Goal: Task Accomplishment & Management: Complete application form

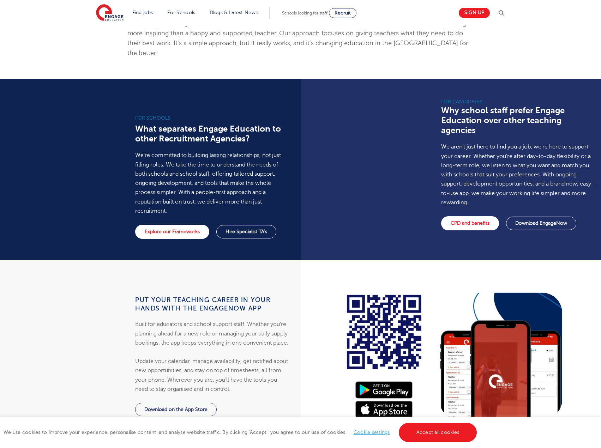
scroll to position [317, 0]
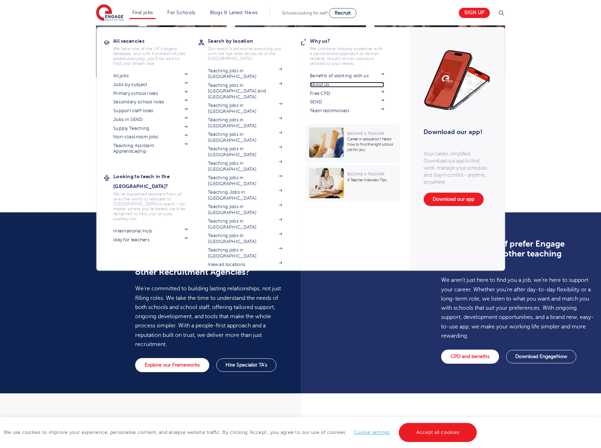
click at [330, 86] on link "About us" at bounding box center [347, 85] width 74 height 6
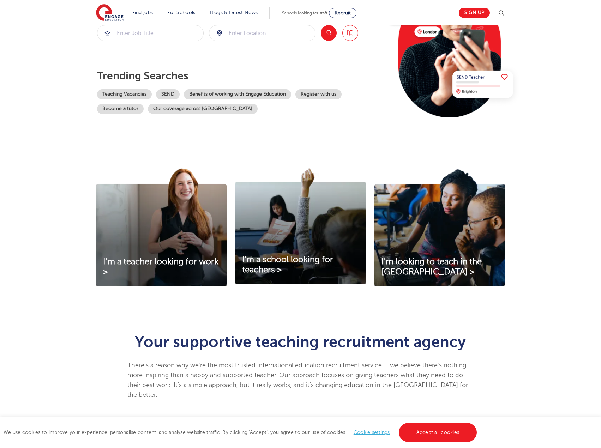
scroll to position [106, 0]
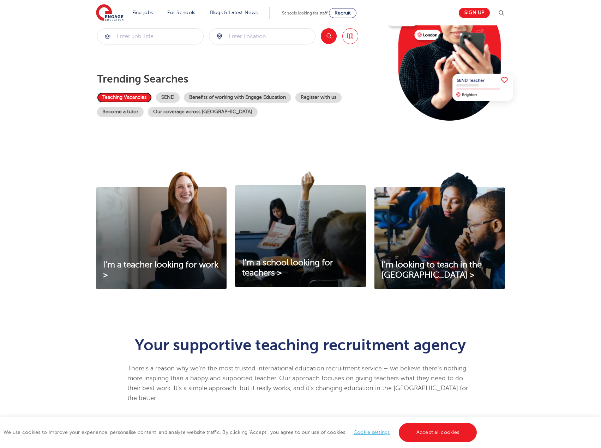
click at [138, 98] on link "Teaching Vacancies" at bounding box center [124, 97] width 55 height 10
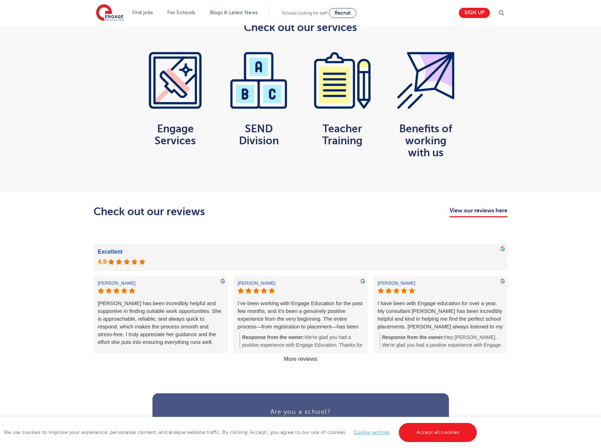
scroll to position [564, 0]
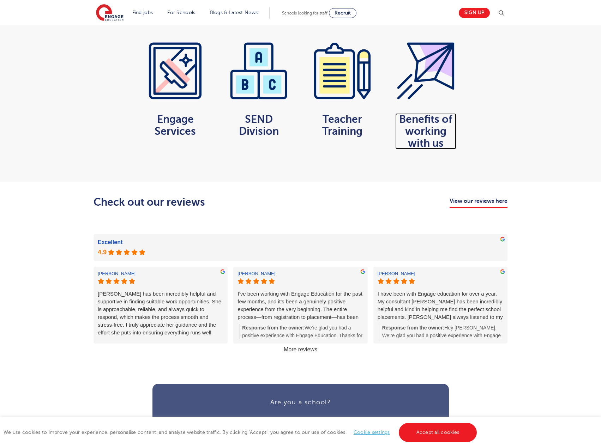
click at [425, 129] on h2 "Benefits of working with us" at bounding box center [425, 131] width 61 height 36
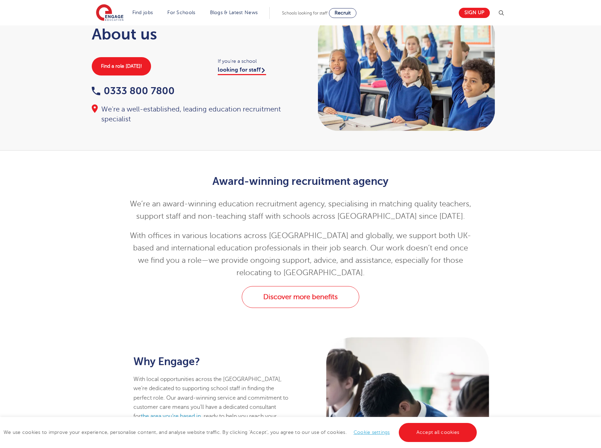
scroll to position [0, 0]
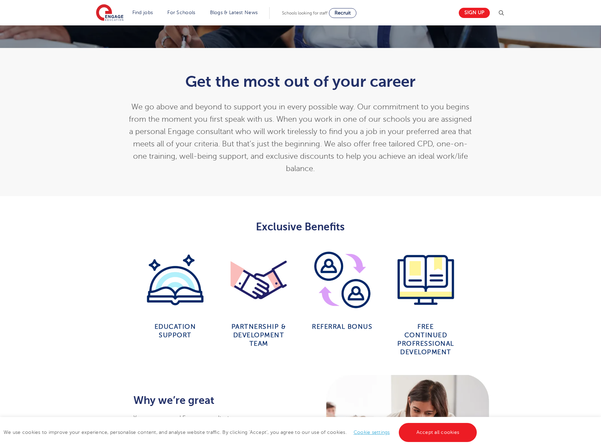
scroll to position [186, 0]
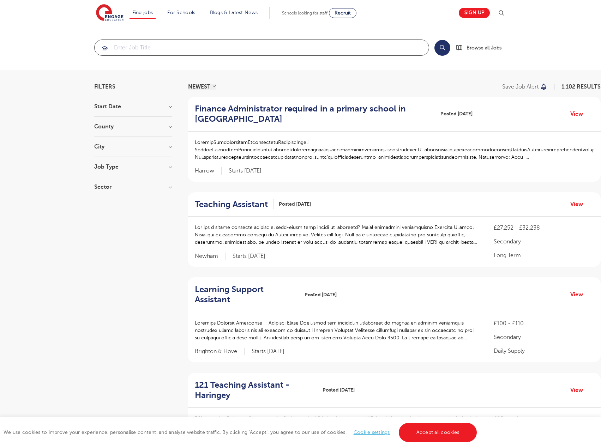
click at [135, 45] on input "search" at bounding box center [262, 48] width 334 height 16
click at [480, 12] on link "Sign up" at bounding box center [473, 13] width 31 height 10
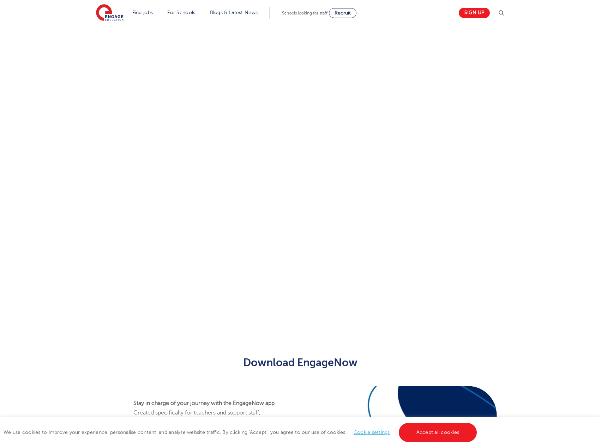
scroll to position [317, 0]
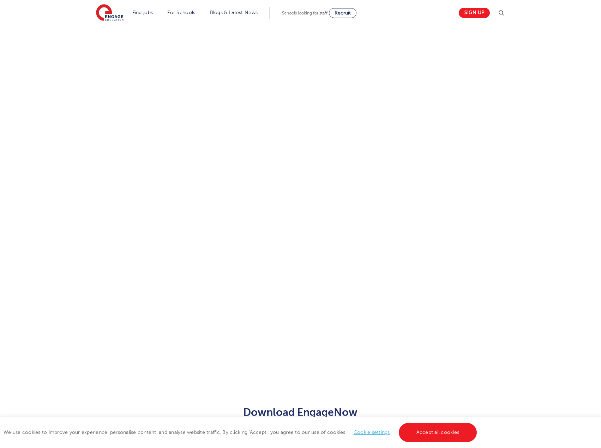
click at [424, 259] on div "Let us know more about you!" at bounding box center [300, 147] width 428 height 447
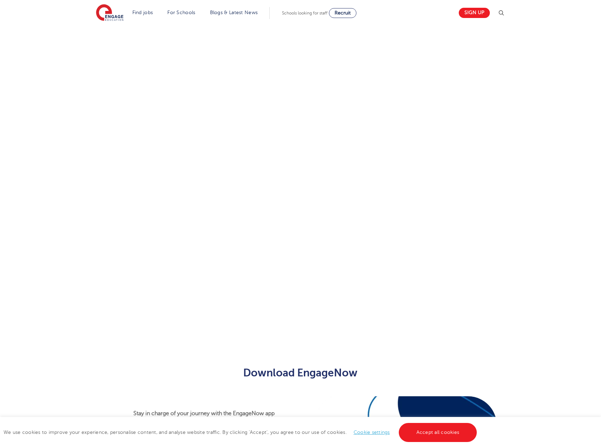
scroll to position [377, 0]
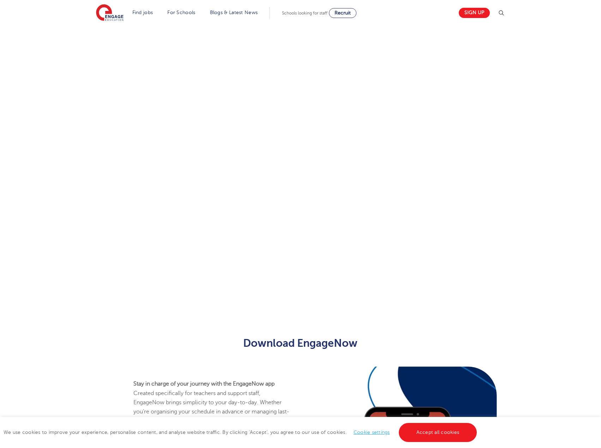
click at [430, 238] on div "Let us know more about you!" at bounding box center [300, 83] width 428 height 437
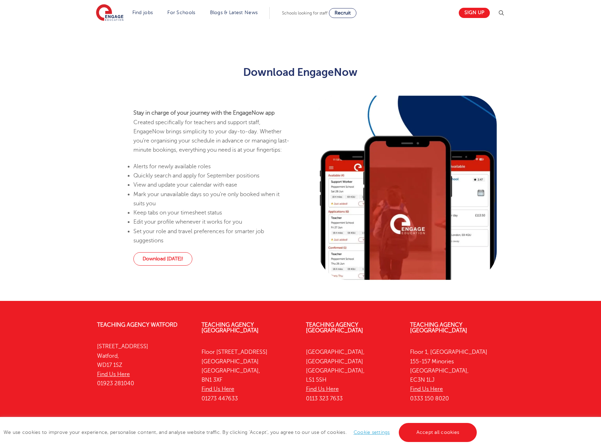
scroll to position [157, 0]
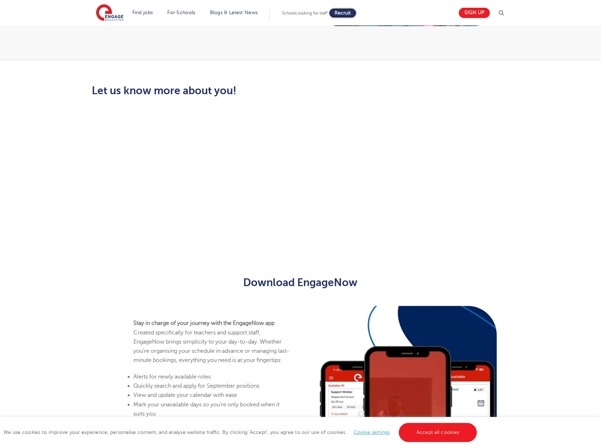
click at [351, 14] on span "Recruit" at bounding box center [342, 12] width 16 height 5
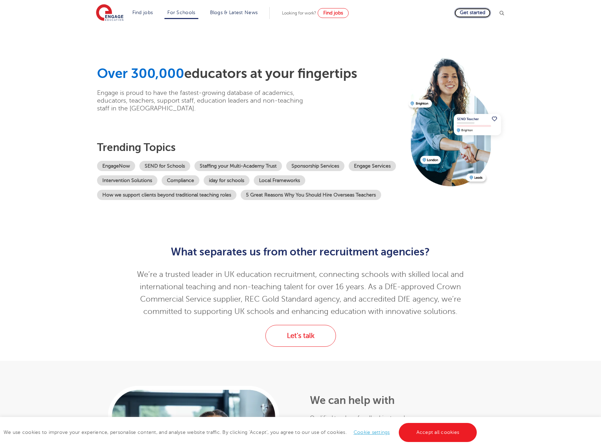
click at [484, 11] on link "Get started" at bounding box center [472, 13] width 37 height 10
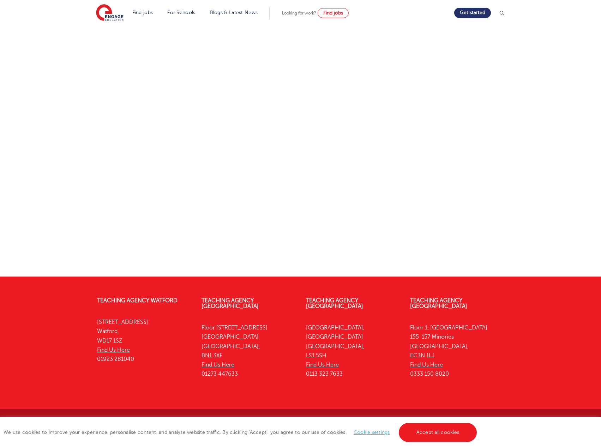
scroll to position [195, 0]
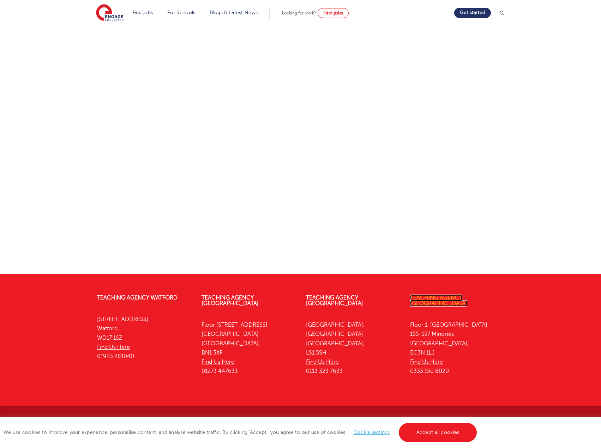
click at [436, 296] on link "Teaching Agency [GEOGRAPHIC_DATA]" at bounding box center [438, 300] width 57 height 12
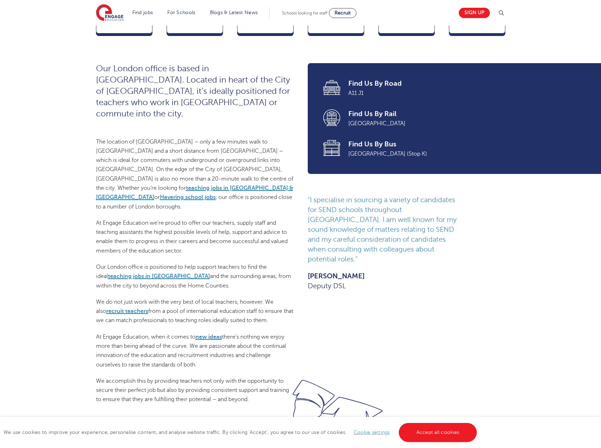
scroll to position [247, 0]
click at [240, 206] on div "Our London office is based in [GEOGRAPHIC_DATA]. Located in heart of the City o…" at bounding box center [195, 233] width 198 height 341
click at [229, 133] on div "Our London office is based in Aldgate. Located in heart of the City of London, …" at bounding box center [195, 233] width 198 height 341
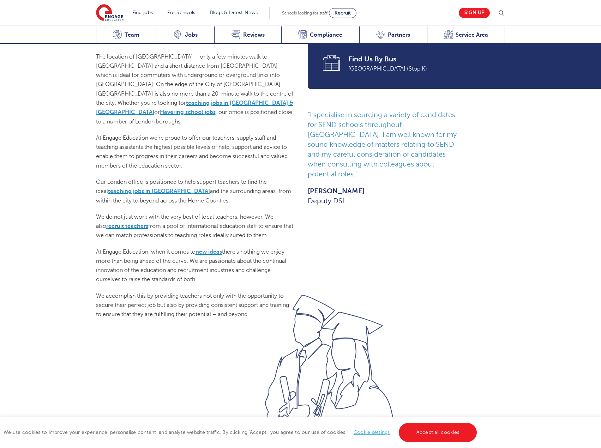
scroll to position [353, 0]
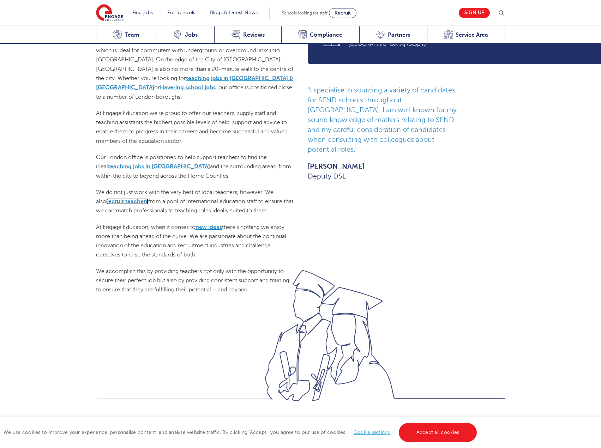
click at [109, 198] on link "recruit teachers" at bounding box center [127, 201] width 42 height 6
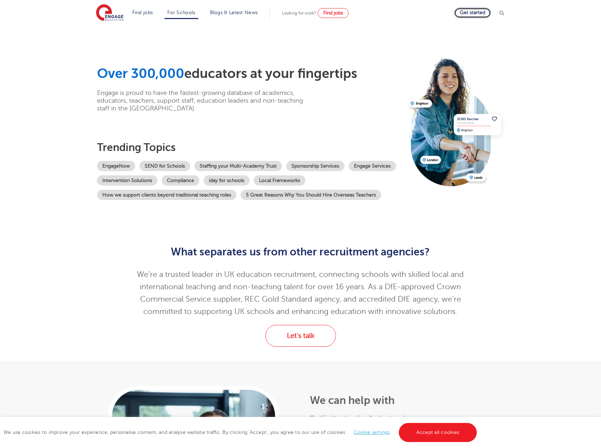
click at [474, 12] on link "Get started" at bounding box center [472, 13] width 37 height 10
click at [457, 429] on link "Accept all cookies" at bounding box center [438, 432] width 78 height 19
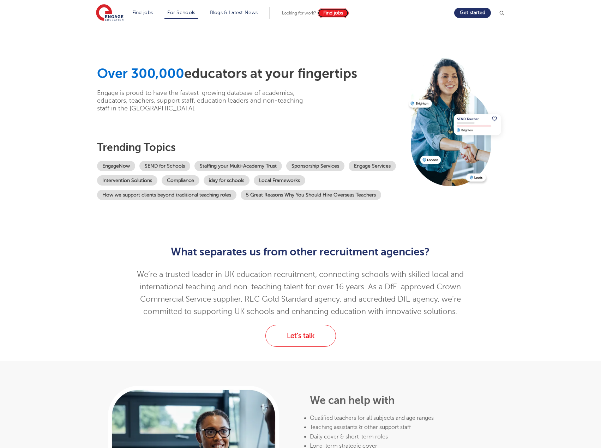
click at [336, 15] on span "Find jobs" at bounding box center [333, 12] width 20 height 5
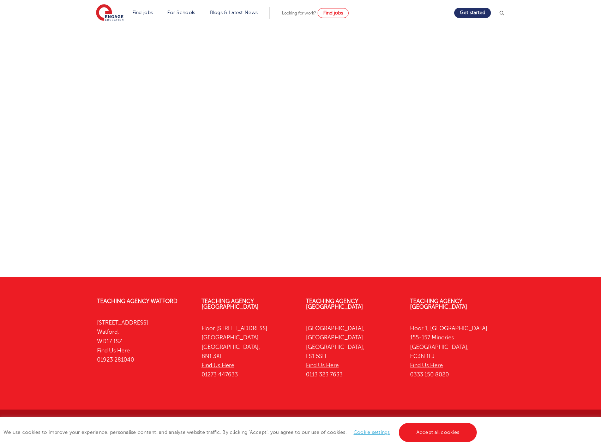
scroll to position [195, 0]
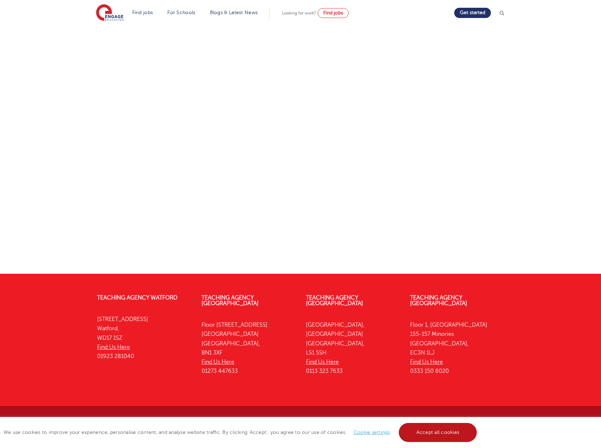
click at [439, 433] on link "Accept all cookies" at bounding box center [438, 432] width 78 height 19
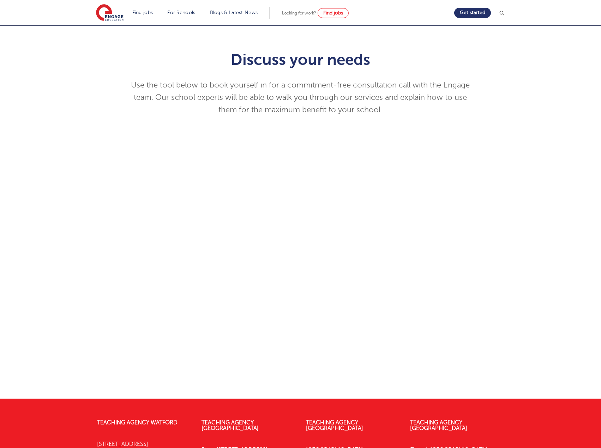
scroll to position [0, 0]
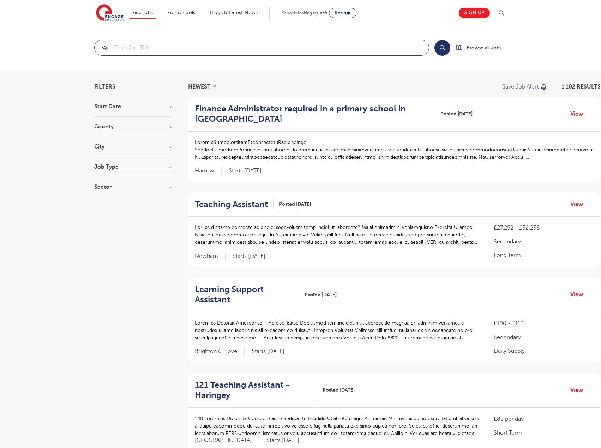
click at [277, 48] on input "search" at bounding box center [262, 48] width 334 height 16
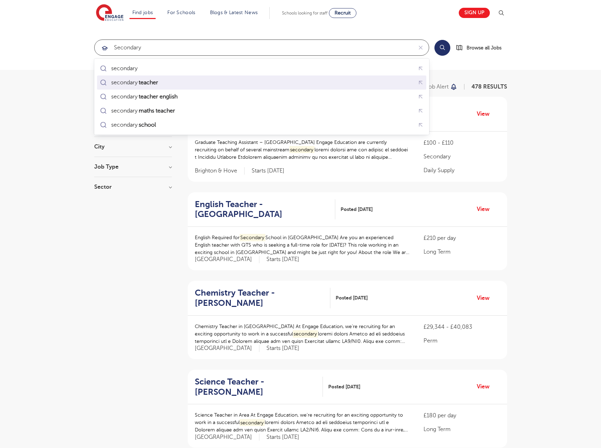
click at [224, 79] on div "secondary teacher" at bounding box center [261, 82] width 326 height 11
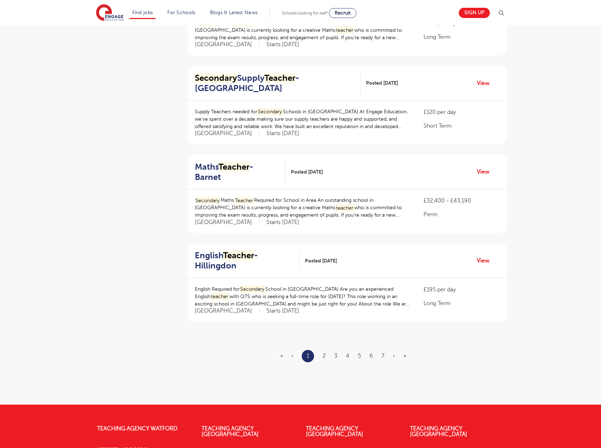
scroll to position [670, 0]
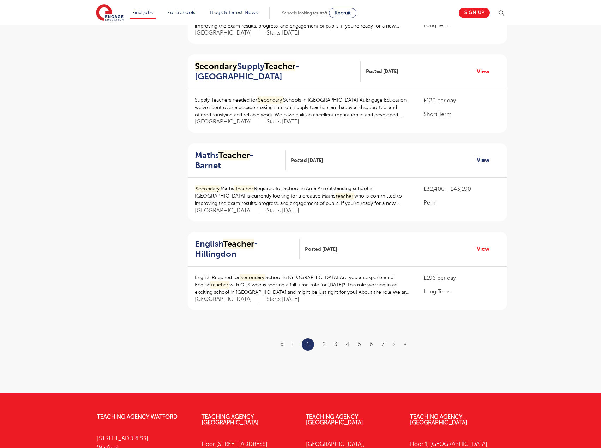
type input "secondary teacher"
click at [485, 156] on link "View" at bounding box center [485, 160] width 18 height 9
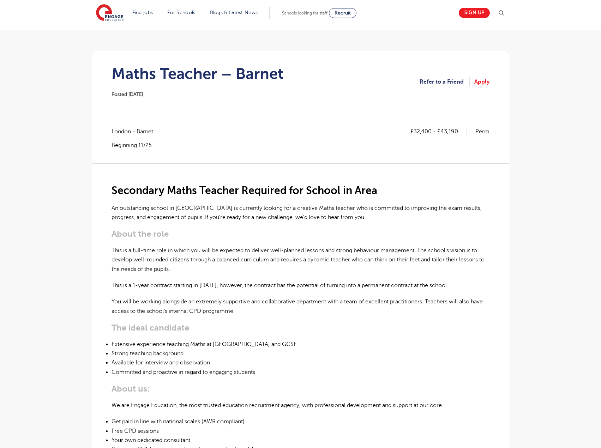
scroll to position [35, 0]
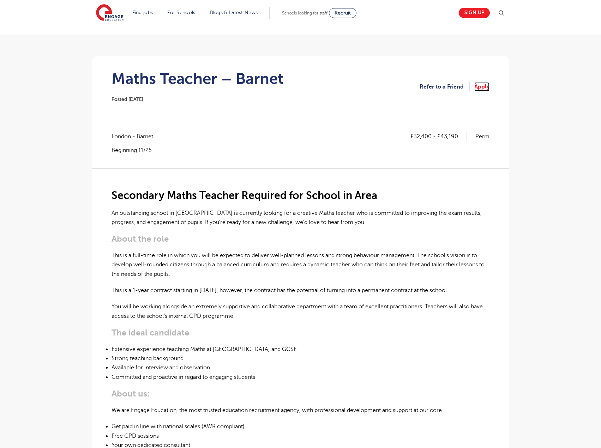
click at [485, 85] on link "Apply" at bounding box center [481, 86] width 15 height 9
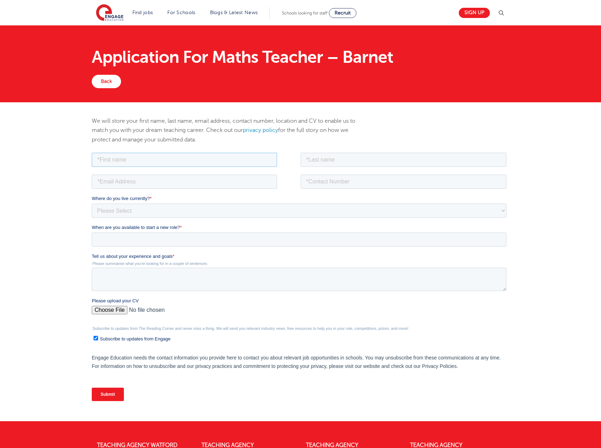
click at [139, 157] on input "text" at bounding box center [184, 159] width 185 height 14
type input "Samuel"
drag, startPoint x: 330, startPoint y: 167, endPoint x: 333, endPoint y: 162, distance: 5.5
click at [331, 166] on fieldset "Samuel" at bounding box center [300, 162] width 417 height 22
click at [333, 162] on input "text" at bounding box center [403, 159] width 206 height 14
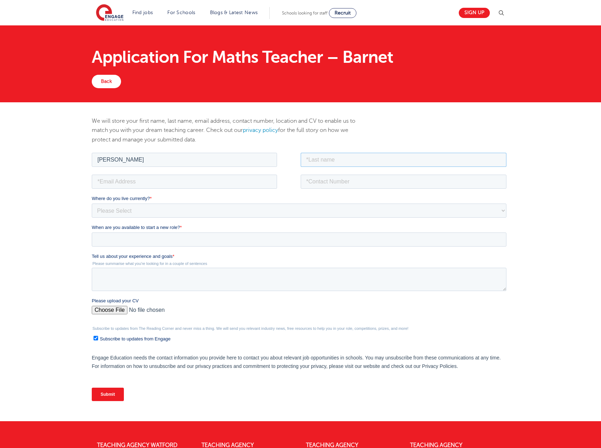
type input "Ahutorvie"
click at [149, 185] on input "email" at bounding box center [184, 181] width 185 height 14
type input "samuelahutorvie@gmail.com"
click at [343, 181] on input "tel" at bounding box center [403, 181] width 206 height 14
type input "16163496273"
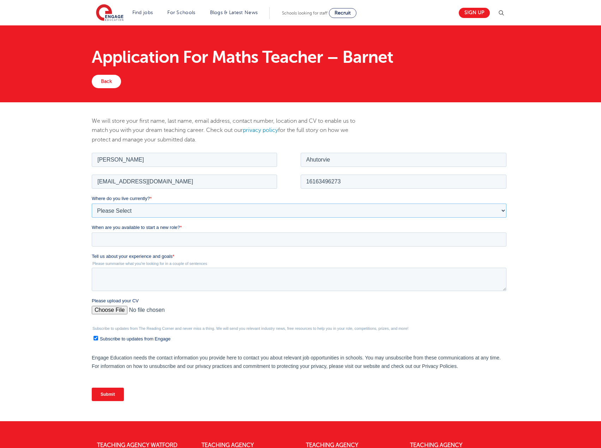
click at [175, 214] on select "Please Select UK Canada Ireland Australia New Zealand Europe USA South Africa J…" at bounding box center [299, 210] width 414 height 14
select select "USA"
click at [92, 203] on select "Please Select UK Canada Ireland Australia New Zealand Europe USA South Africa J…" at bounding box center [299, 210] width 414 height 14
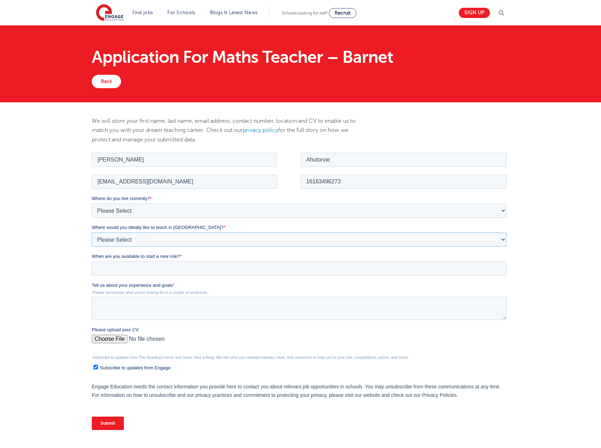
click at [177, 241] on select "Please Select I'm flexible! London Any city in England Greater London/Home Coun…" at bounding box center [299, 239] width 414 height 14
select select "Urban-Other"
click at [92, 232] on select "Please Select I'm flexible! London Any city in England Greater London/Home Coun…" at bounding box center [299, 239] width 414 height 14
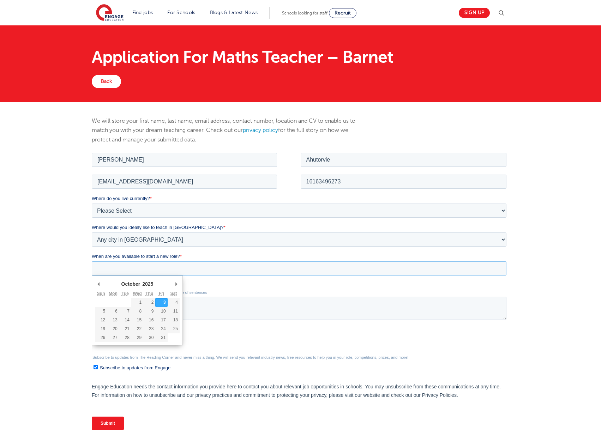
click at [175, 270] on input "When are you available to start a new role? *" at bounding box center [299, 268] width 414 height 14
type div "2026-05-20"
type input "2026/05/20"
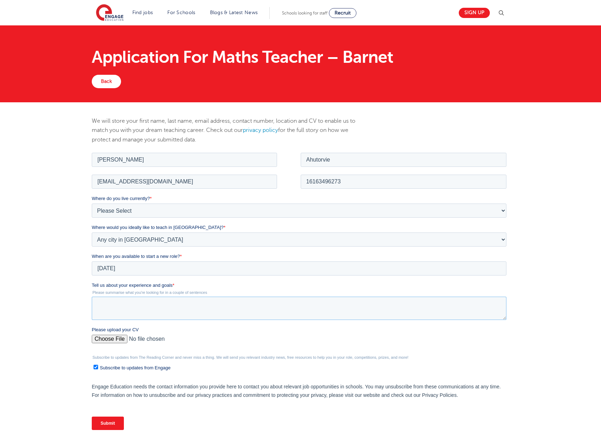
click at [156, 304] on textarea "Tell us about your experience and goals *" at bounding box center [299, 307] width 414 height 23
click at [98, 302] on textarea "Tell us about your experience and goals *" at bounding box center [299, 307] width 414 height 23
paste textarea "I hold a Bachelor’s degree in Mathematics Education, am a current Michigan Teac…"
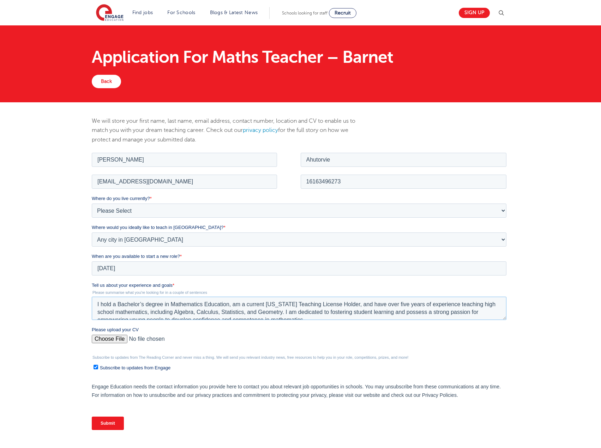
scroll to position [3, 0]
click at [264, 301] on textarea "I hold a Bachelor’s degree in Mathematics Education, am a current Michigan Teac…" at bounding box center [299, 307] width 414 height 23
click at [416, 308] on textarea "I hold a Bachelor’s degree in Mathematics Education, am a current England Quali…" at bounding box center [299, 307] width 414 height 23
paste textarea "holder of England Qualified Teacher Status (QTS) and a Michigan Teaching Licens…"
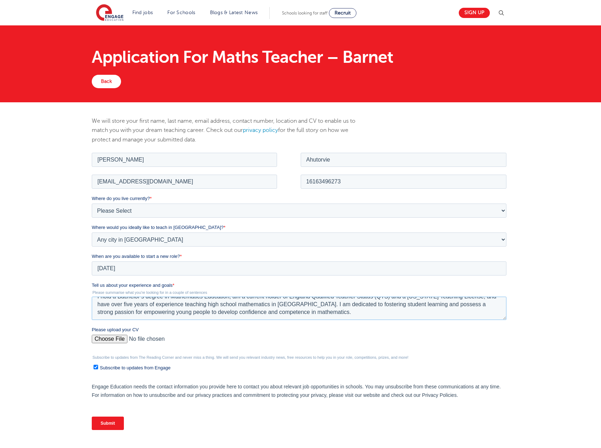
click at [314, 312] on textarea "I hold a Bachelor’s degree in Mathematics Education, am a current holder of Eng…" at bounding box center [299, 307] width 414 height 23
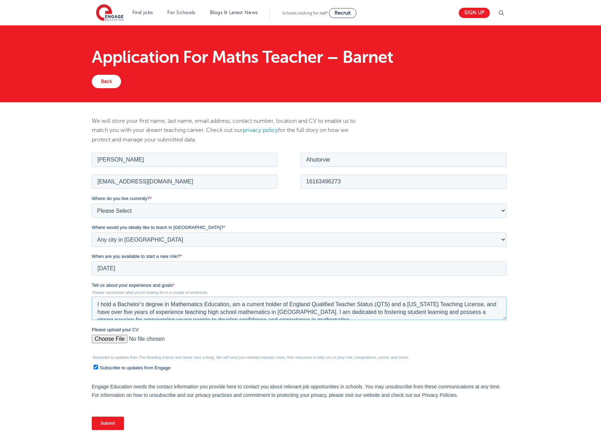
paste textarea "Qualified Teacher Status (QTS) in England"
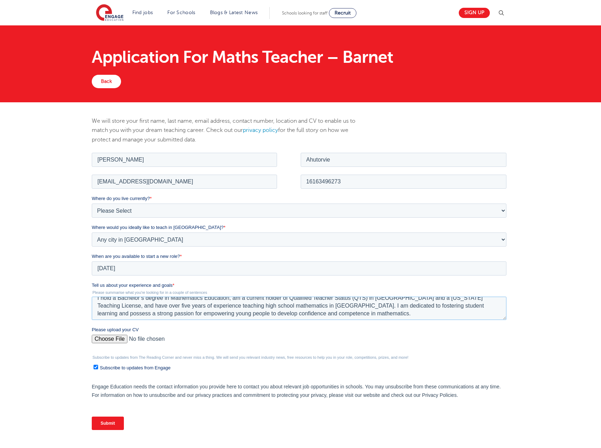
scroll to position [8, 0]
click at [310, 312] on textarea "I hold a Bachelor’s degree in Mathematics Education, am a current holder of Qua…" at bounding box center [299, 307] width 414 height 23
click at [325, 315] on textarea "I hold a Bachelor’s degree in Mathematics Education, am a current holder of Qua…" at bounding box center [299, 307] width 414 height 23
paste textarea "I am excited about the opportunity to contribute to your school’s academic exce…"
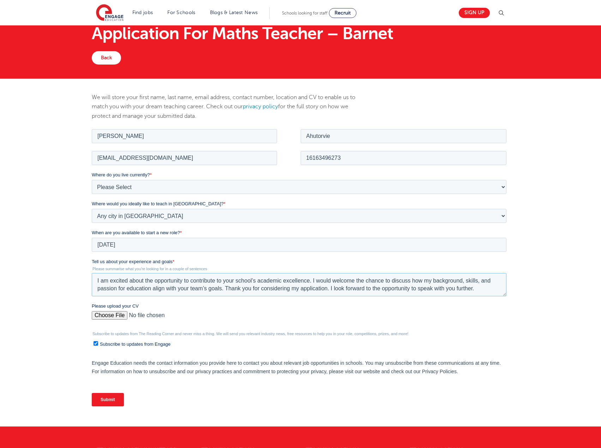
scroll to position [35, 0]
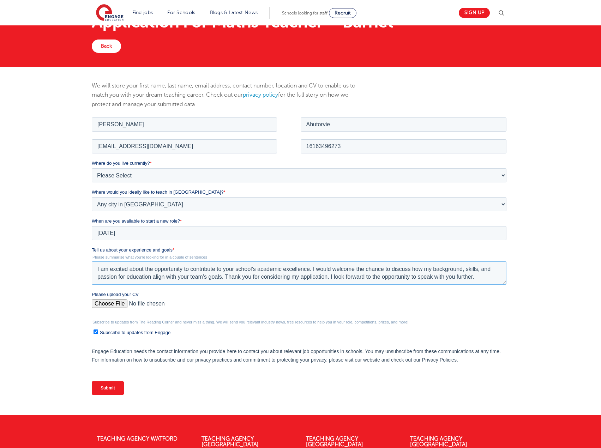
type textarea "I hold a Bachelor’s degree in Mathematics Education, am a current holder of Qua…"
click at [104, 304] on input "Please upload your CV" at bounding box center [299, 306] width 414 height 14
type input "C:\fakepath\SAMUEL A. AHUTORVIE RESUME -Oct 2025.pdf"
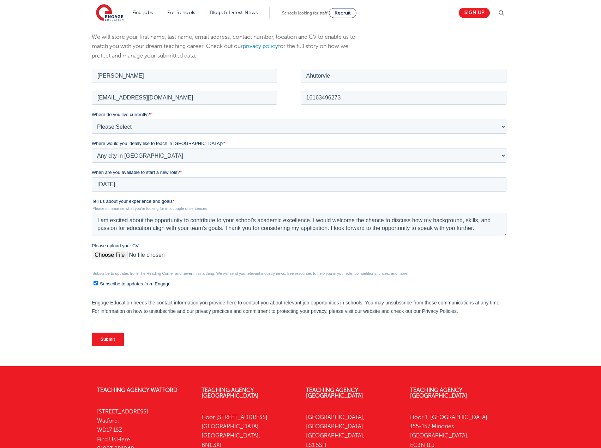
scroll to position [0, 0]
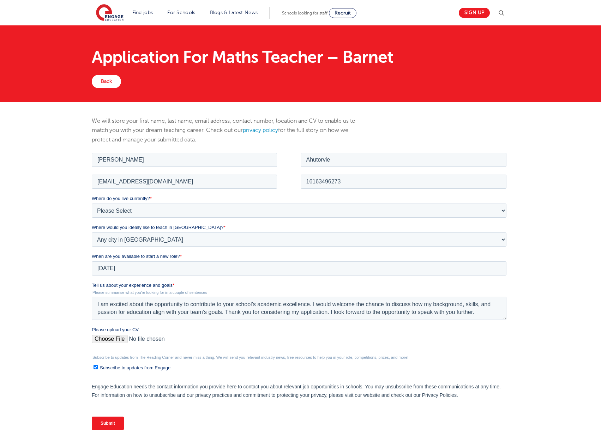
click at [102, 422] on input "Submit" at bounding box center [108, 422] width 32 height 13
